Goal: Information Seeking & Learning: Learn about a topic

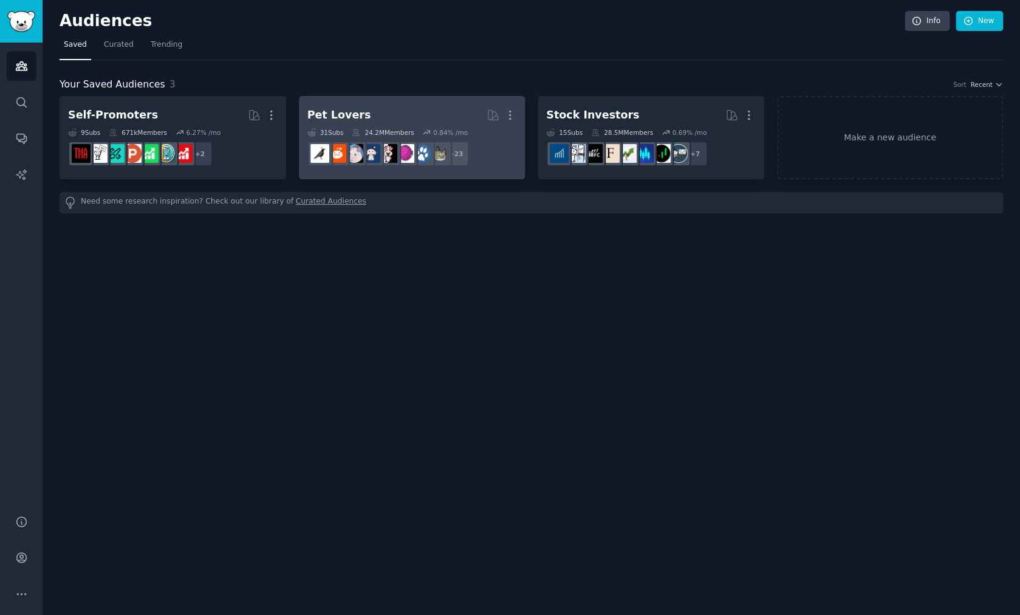
click at [341, 117] on div "Pet Lovers" at bounding box center [339, 114] width 64 height 15
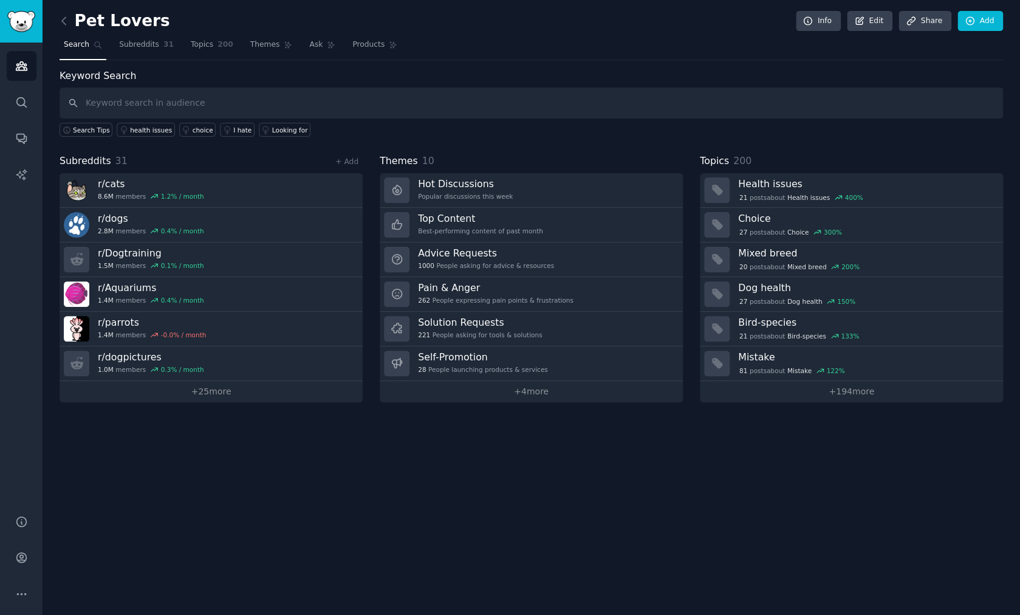
click at [107, 108] on input "text" at bounding box center [531, 102] width 943 height 31
type input "india"
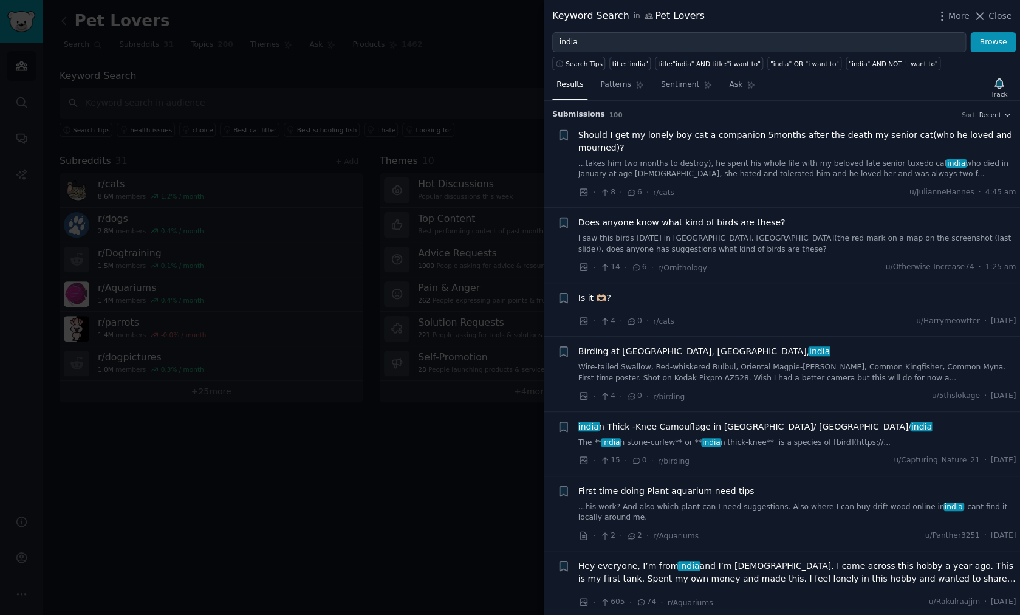
click at [352, 458] on div at bounding box center [510, 307] width 1020 height 615
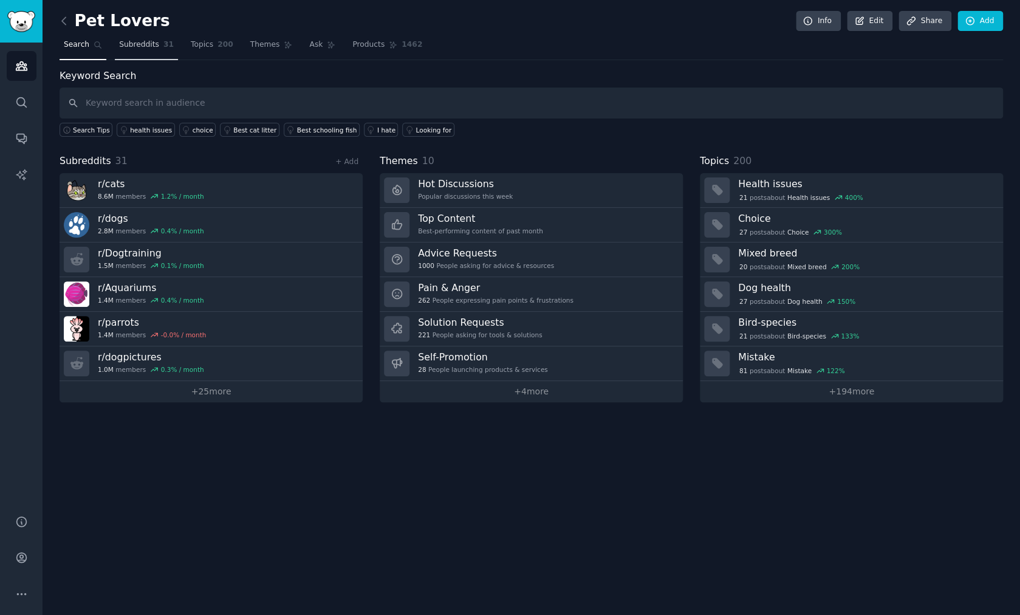
click at [155, 49] on span "Subreddits" at bounding box center [139, 44] width 40 height 11
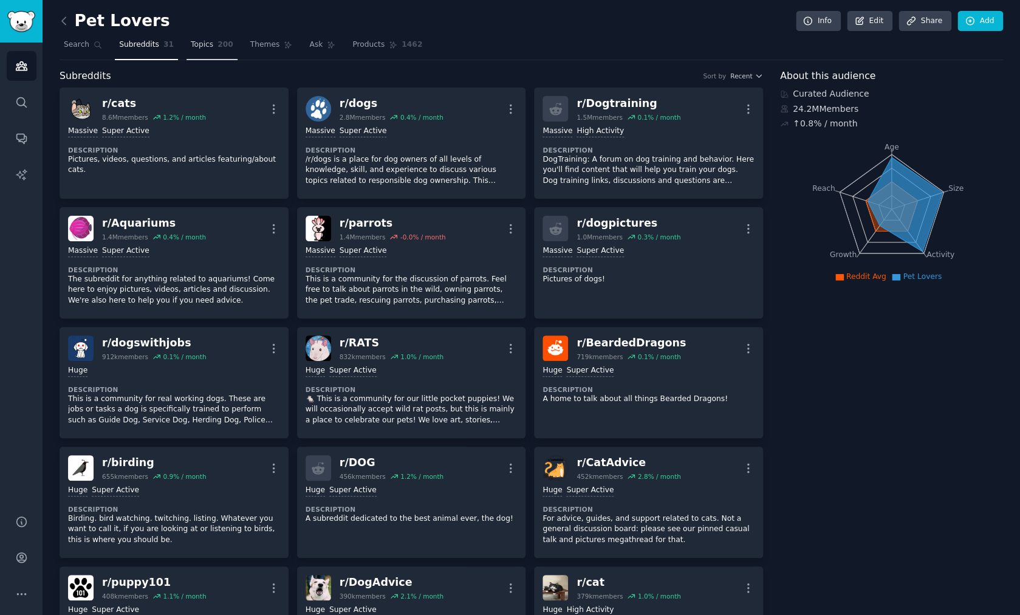
click at [205, 50] on span "Topics" at bounding box center [202, 44] width 22 height 11
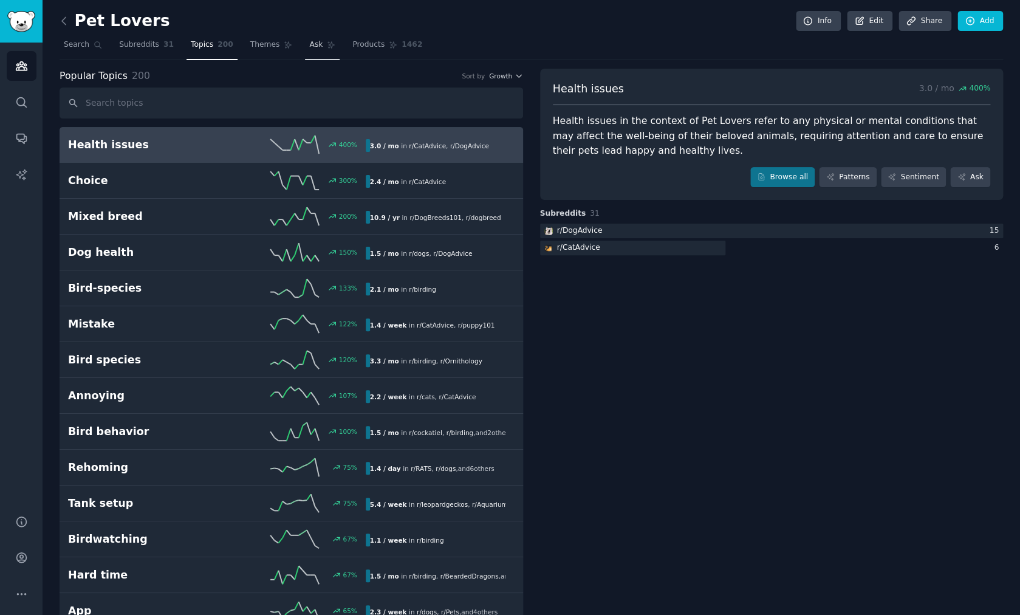
click at [309, 50] on span "Ask" at bounding box center [315, 44] width 13 height 11
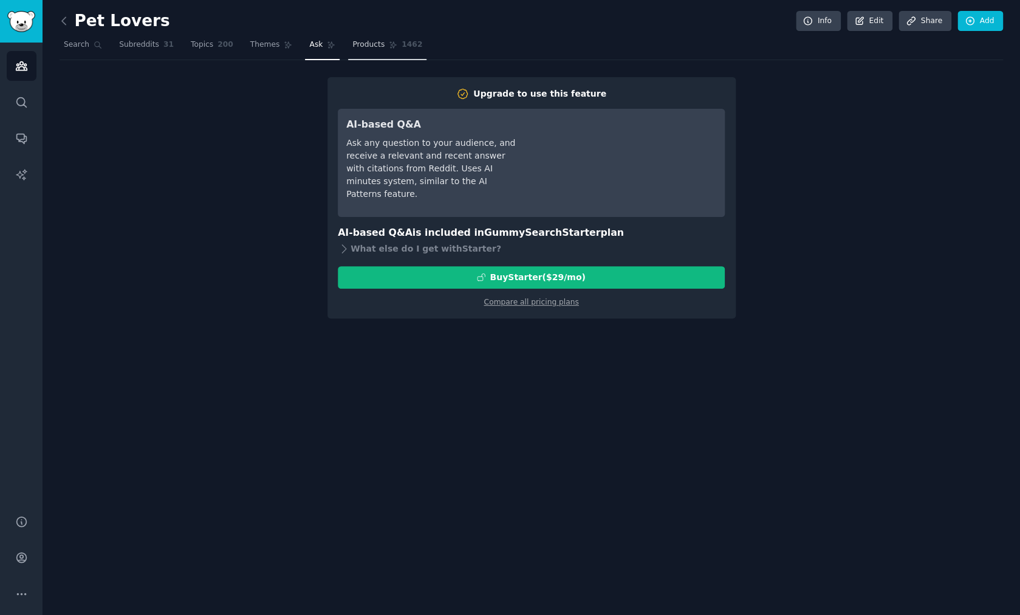
click at [379, 44] on span "Products" at bounding box center [368, 44] width 32 height 11
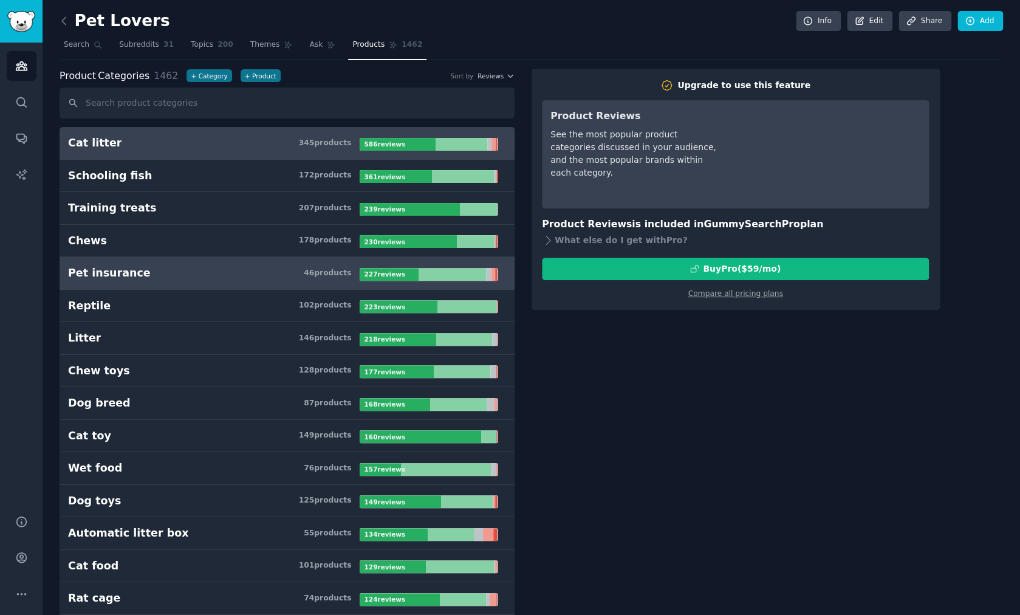
click at [141, 270] on h3 "Pet insurance 46 product s" at bounding box center [213, 272] width 291 height 15
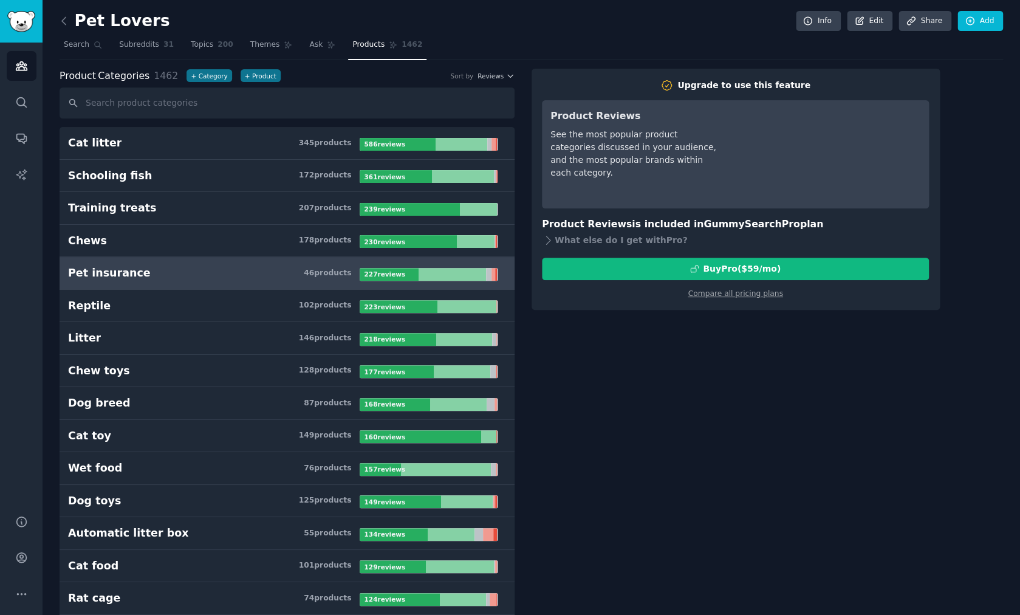
click at [417, 275] on div at bounding box center [388, 274] width 59 height 13
click at [63, 19] on icon at bounding box center [64, 20] width 4 height 7
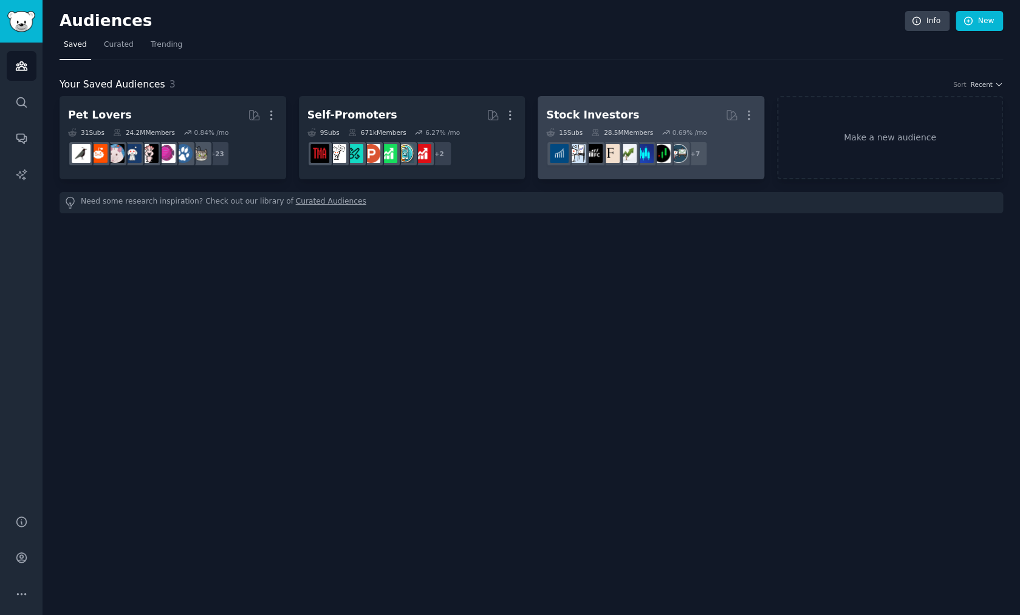
click at [590, 111] on div "Stock Investors" at bounding box center [592, 114] width 93 height 15
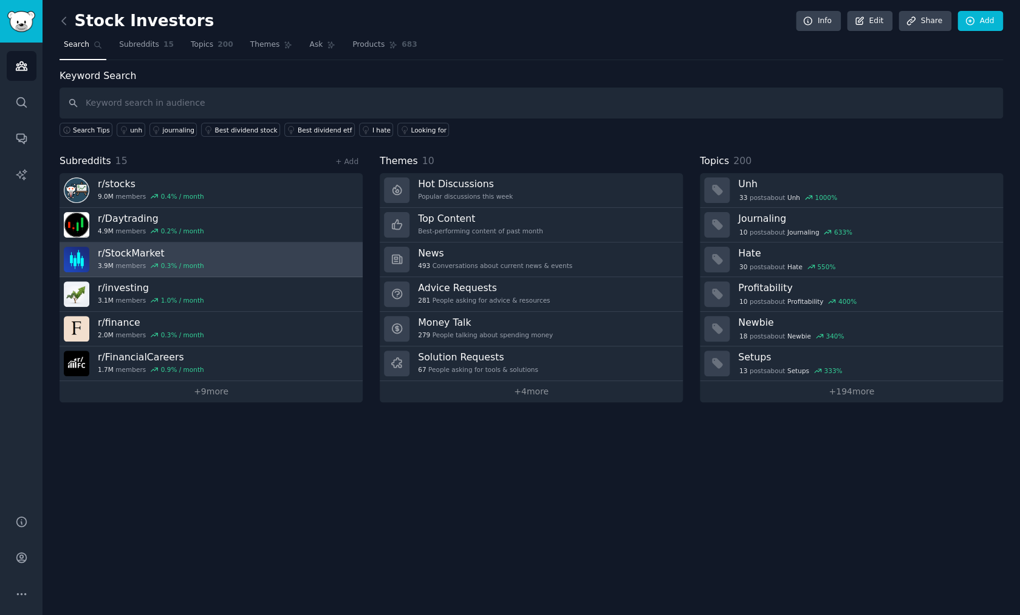
click at [233, 261] on link "r/ StockMarket 3.9M members 0.3 % / month" at bounding box center [211, 259] width 303 height 35
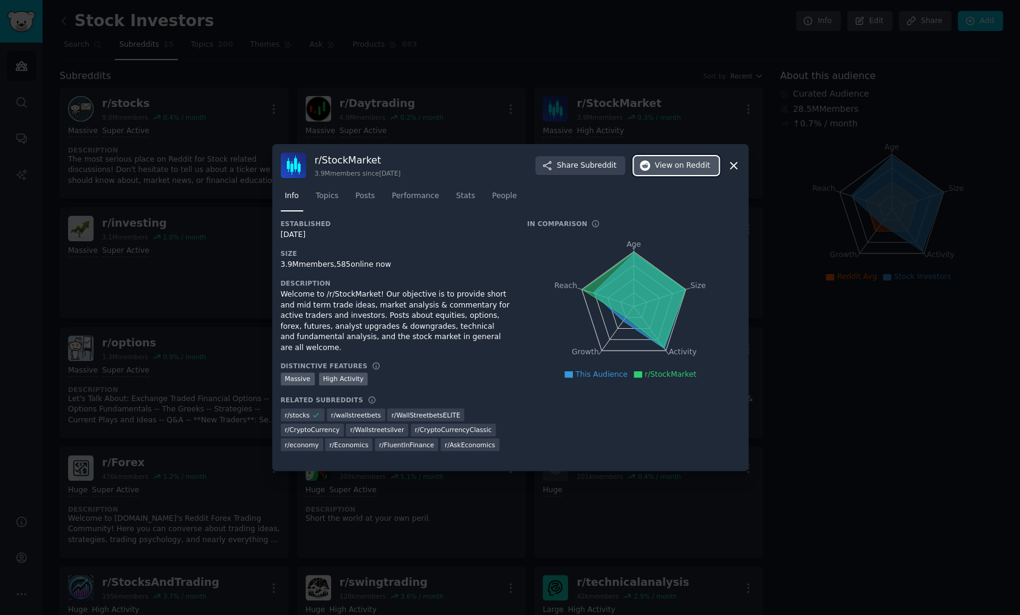
click at [693, 160] on button "View on Reddit" at bounding box center [675, 165] width 85 height 19
click at [738, 162] on icon at bounding box center [733, 165] width 13 height 13
